Goal: Use online tool/utility: Utilize a website feature to perform a specific function

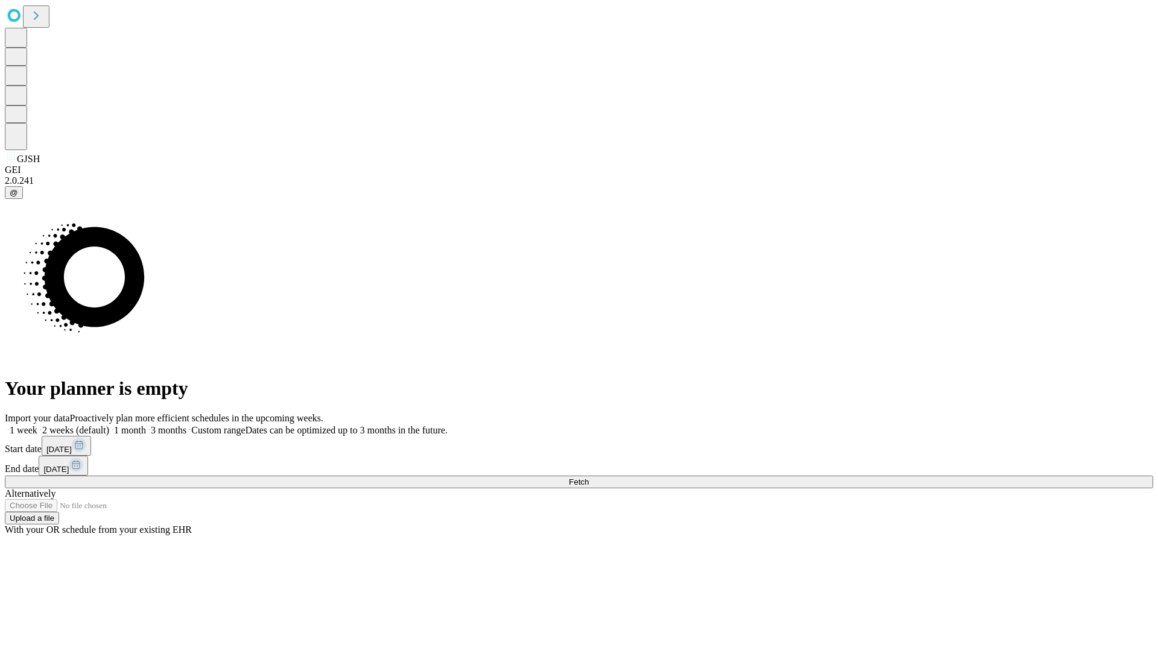
click at [589, 478] on span "Fetch" at bounding box center [579, 482] width 20 height 9
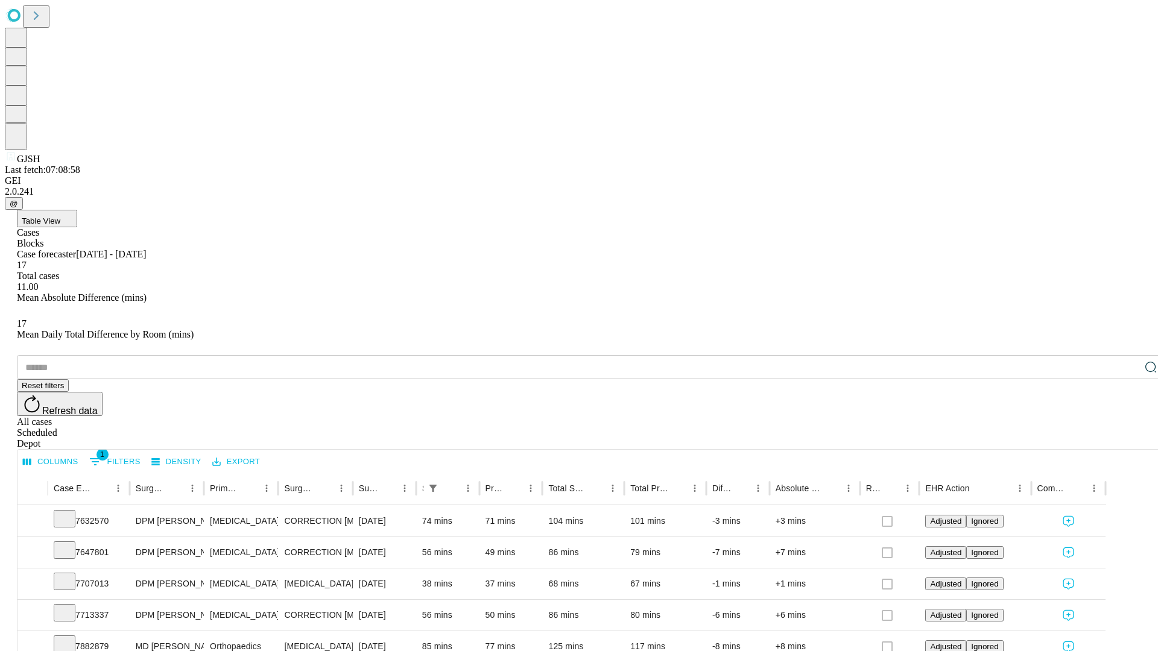
click at [60, 217] on span "Table View" at bounding box center [41, 221] width 39 height 9
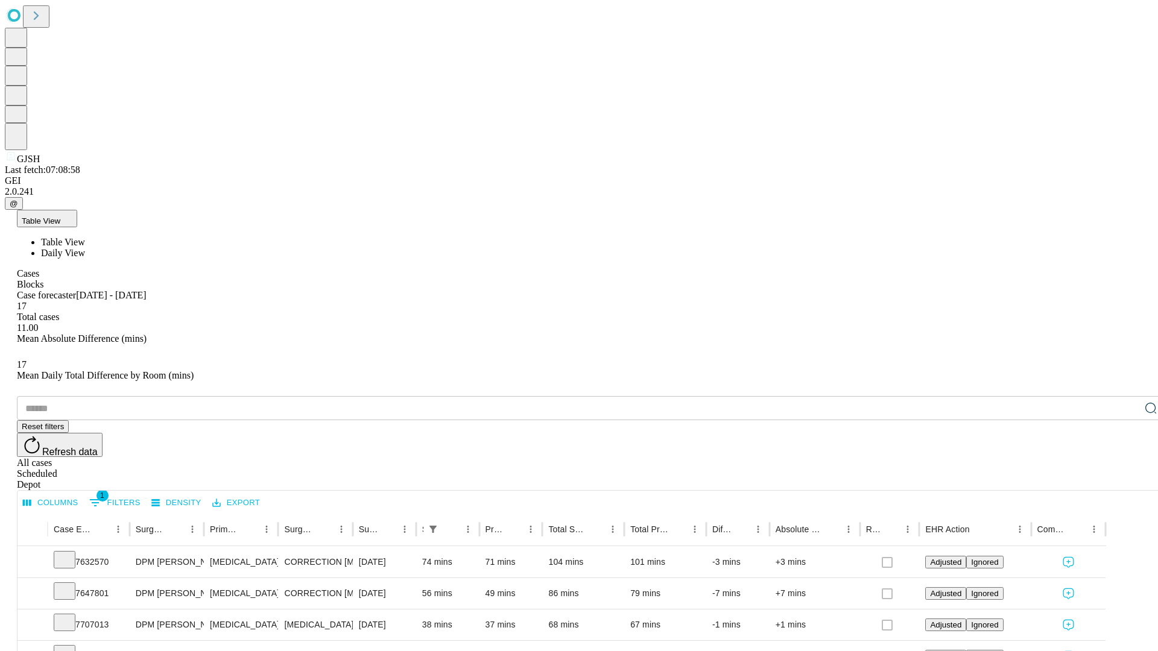
click at [85, 248] on span "Daily View" at bounding box center [63, 253] width 44 height 10
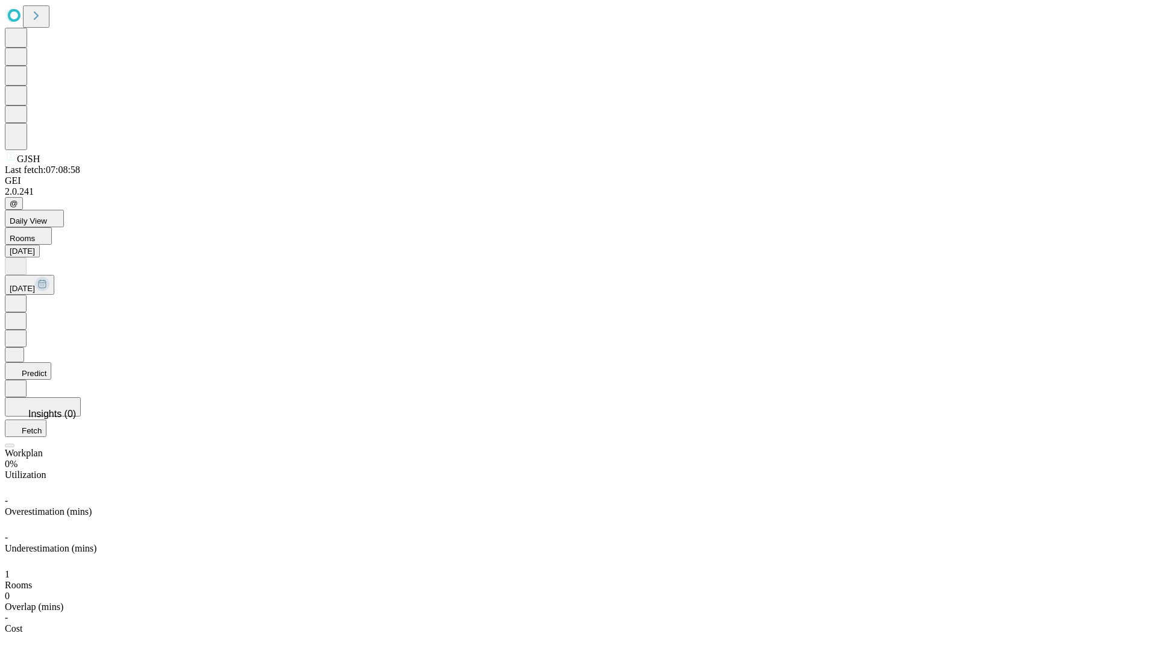
click at [51, 362] on button "Predict" at bounding box center [28, 370] width 46 height 17
